Goal: Find specific page/section: Find specific page/section

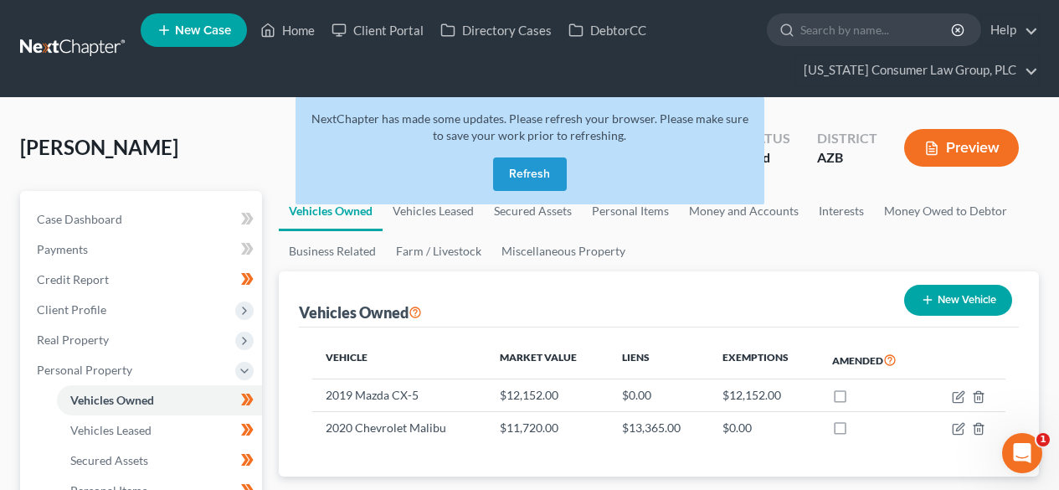
click at [51, 35] on link at bounding box center [73, 49] width 107 height 30
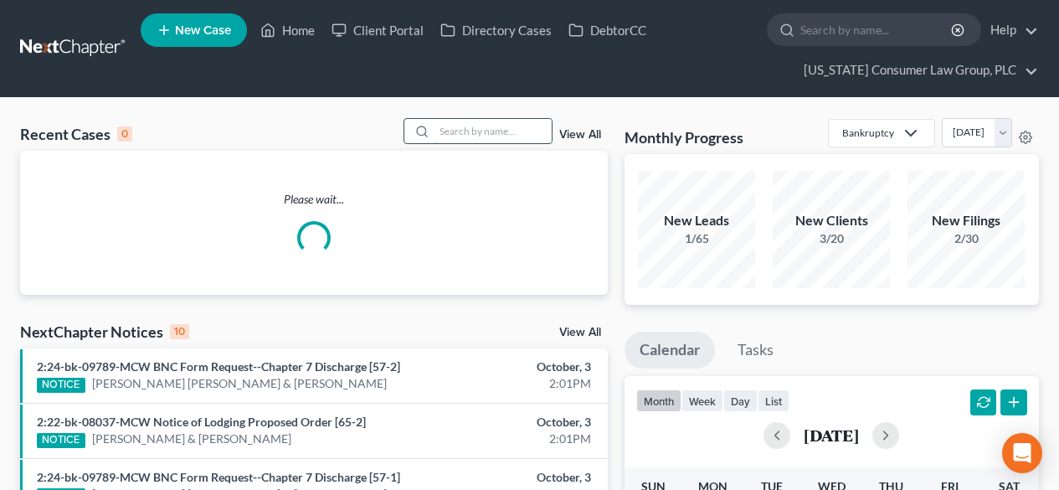
click at [498, 119] on input "search" at bounding box center [493, 131] width 117 height 24
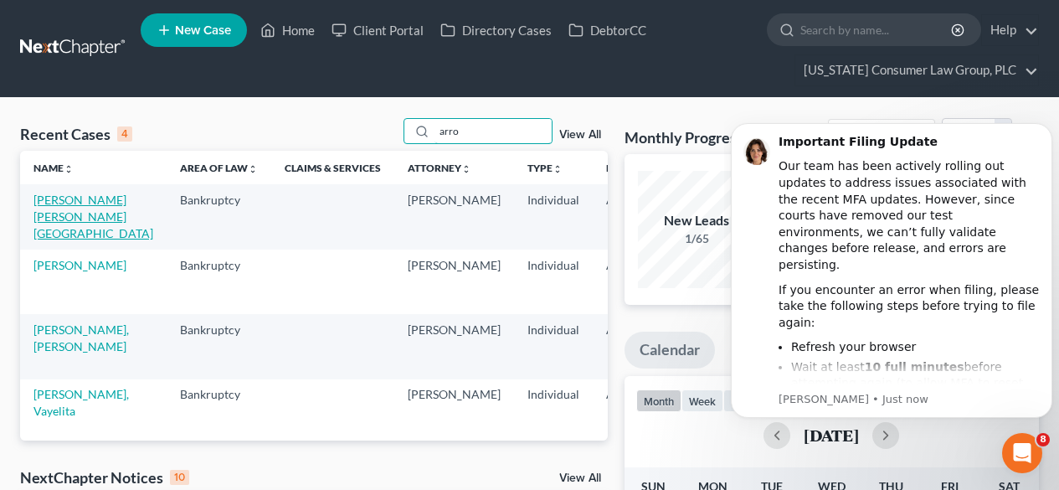
type input "arro"
click at [64, 217] on link "[PERSON_NAME] [PERSON_NAME][GEOGRAPHIC_DATA]" at bounding box center [94, 217] width 120 height 48
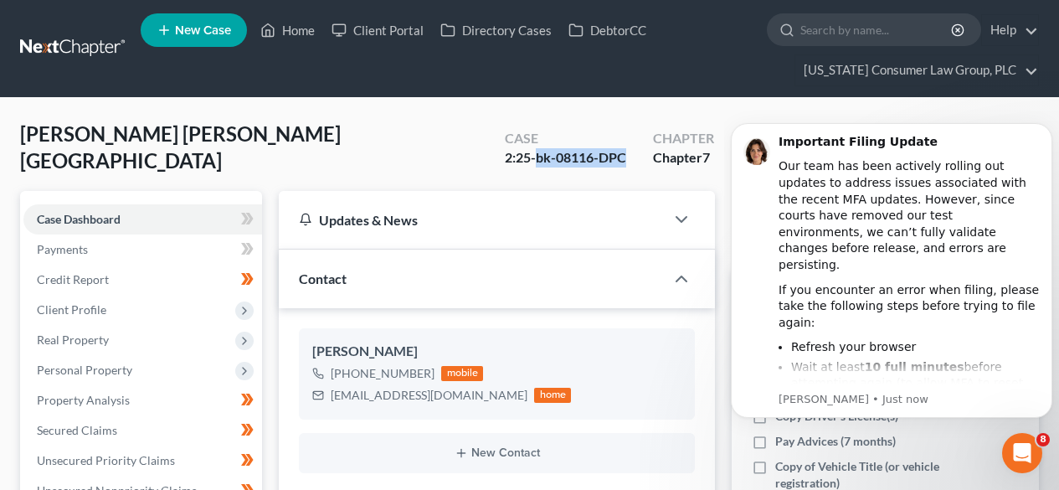
drag, startPoint x: 632, startPoint y: 156, endPoint x: 578, endPoint y: 160, distance: 53.8
click at [549, 162] on div "Case 2:25-bk-08116-DPC" at bounding box center [566, 149] width 148 height 49
click at [585, 157] on div "2:25-bk-08116-DPC" at bounding box center [565, 157] width 121 height 19
drag, startPoint x: 594, startPoint y: 154, endPoint x: 560, endPoint y: 149, distance: 33.9
click at [560, 149] on div "2:25-bk-08116-DPC" at bounding box center [565, 157] width 121 height 19
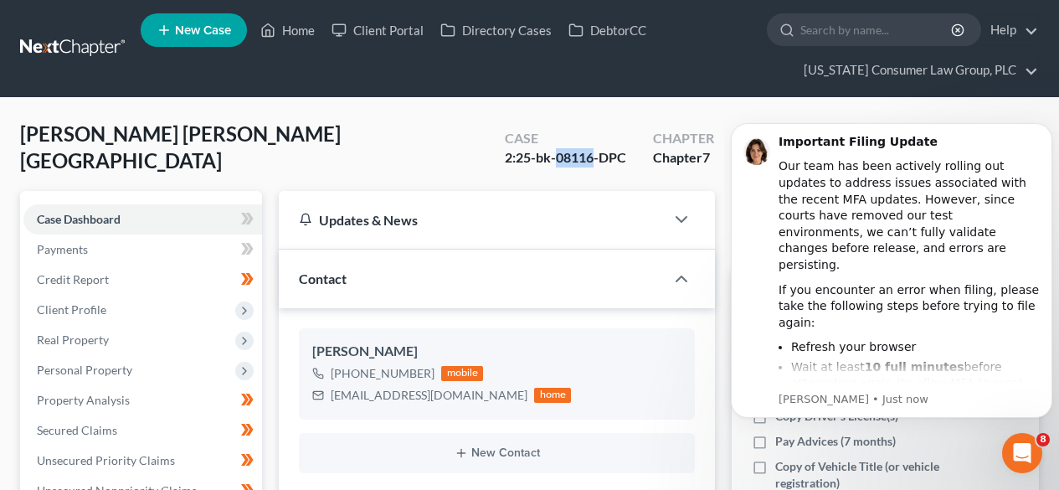
copy div "08116"
